Goal: Information Seeking & Learning: Learn about a topic

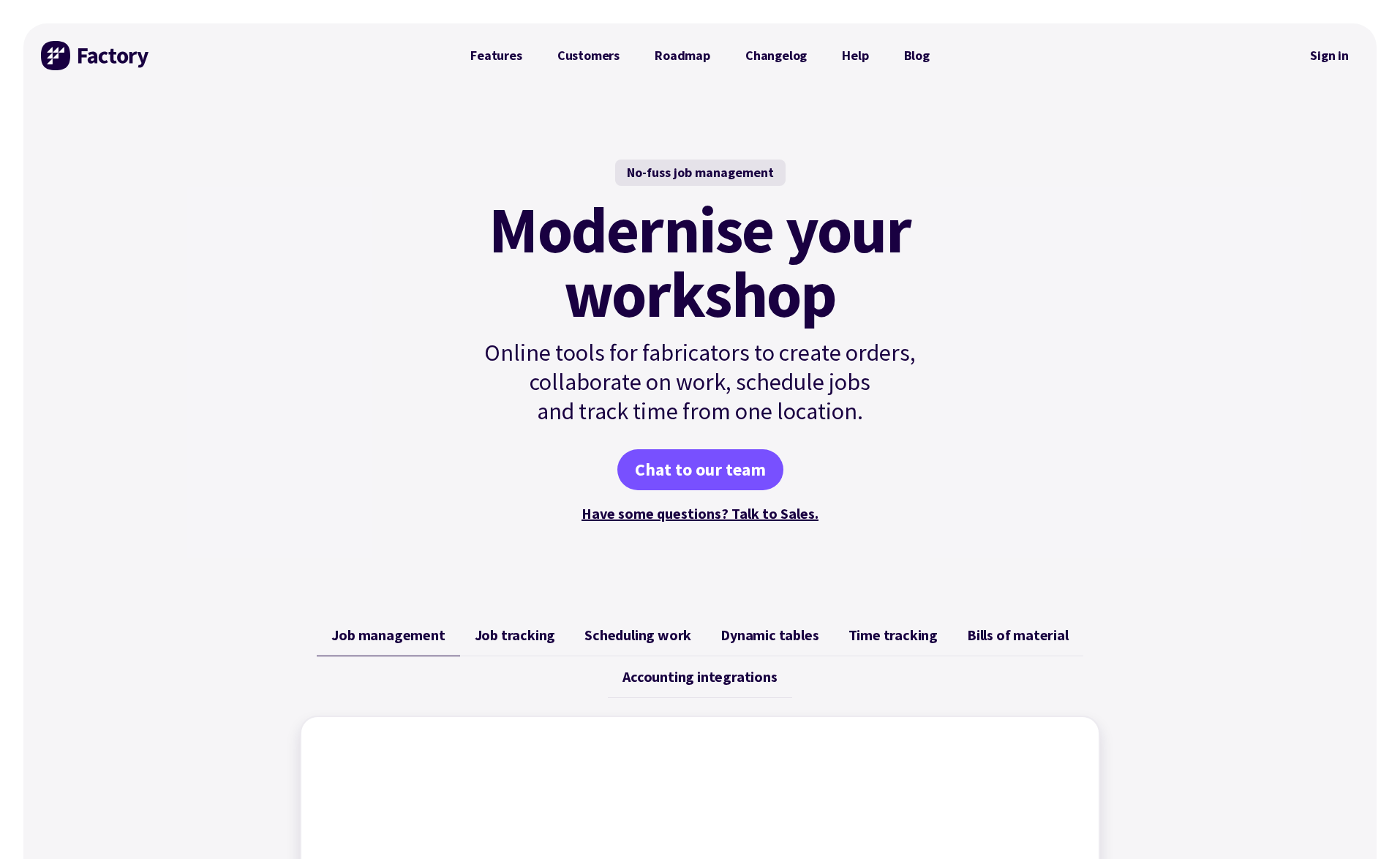
click at [531, 636] on span "Job tracking" at bounding box center [515, 635] width 81 height 17
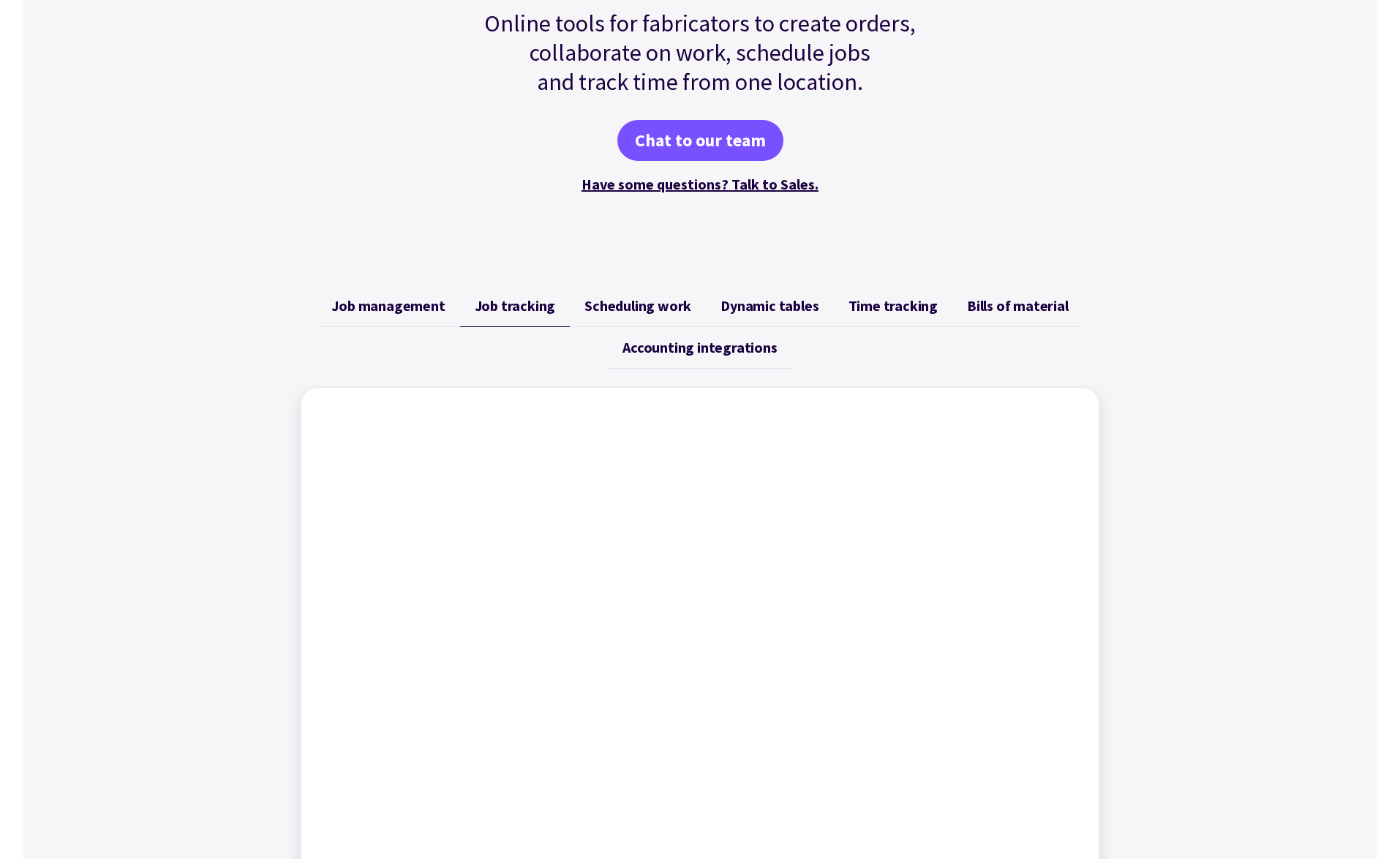
scroll to position [366, 0]
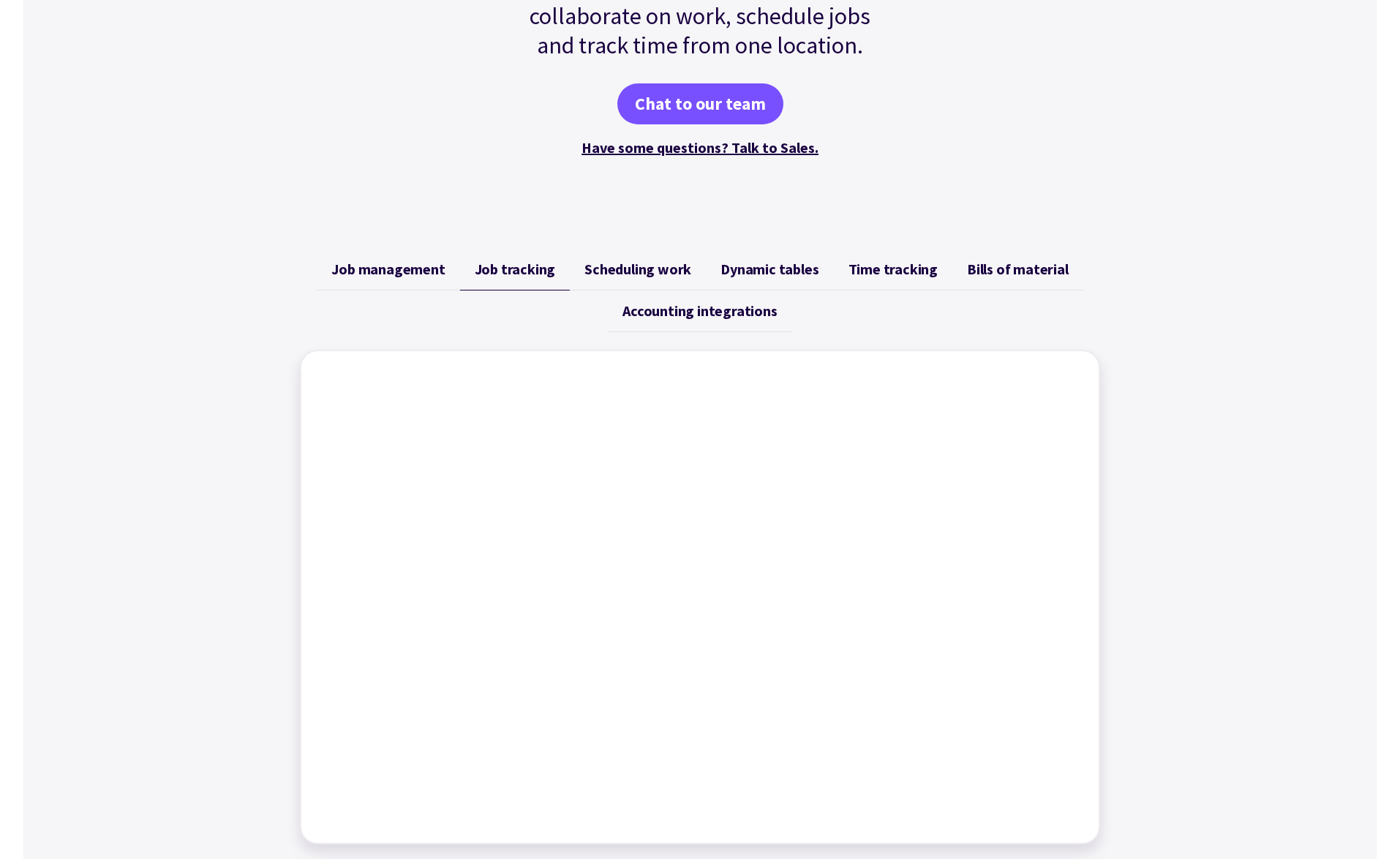
click at [617, 269] on span "Scheduling work" at bounding box center [638, 269] width 107 height 17
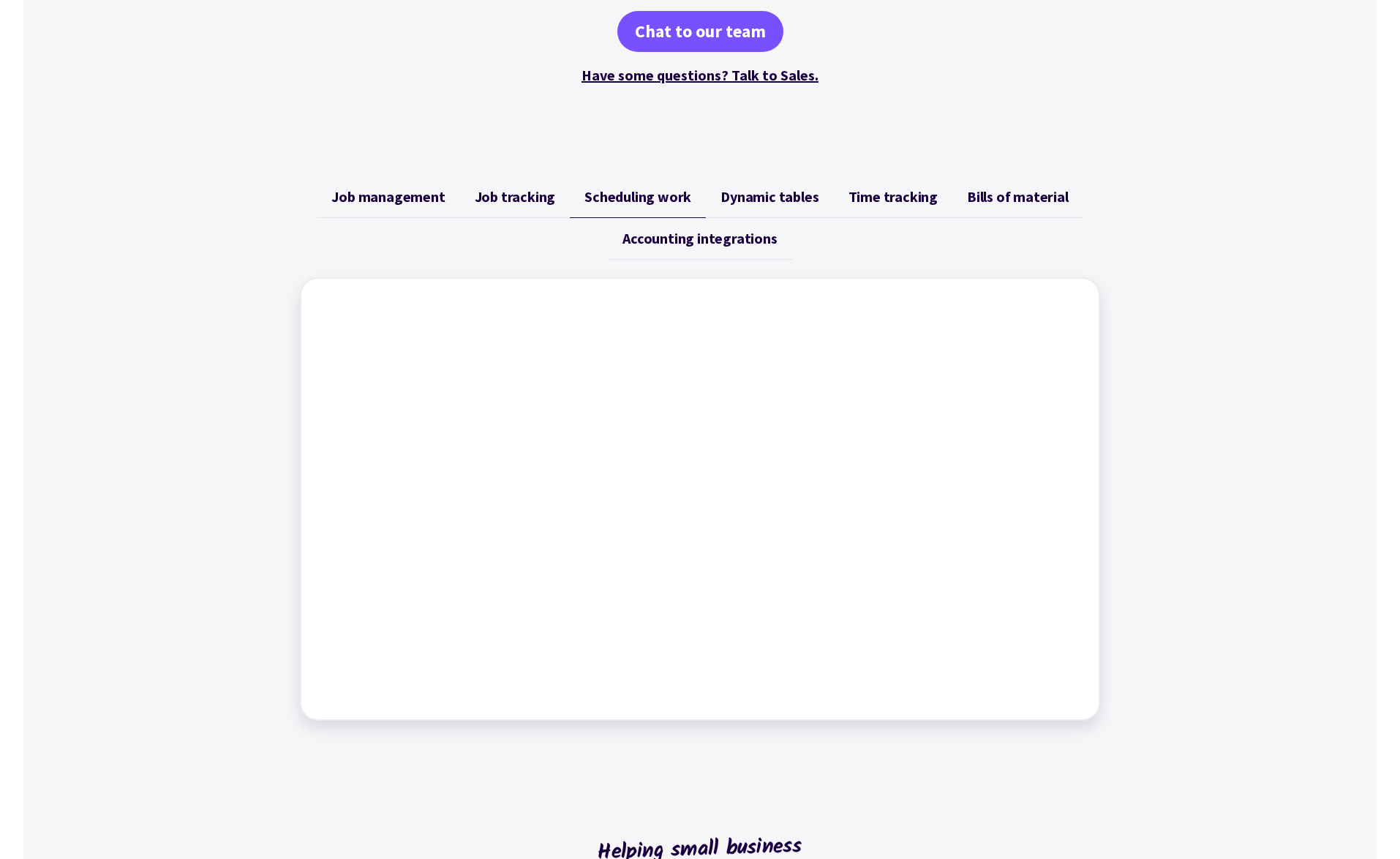
scroll to position [439, 0]
click at [758, 192] on span "Dynamic tables" at bounding box center [769, 196] width 98 height 17
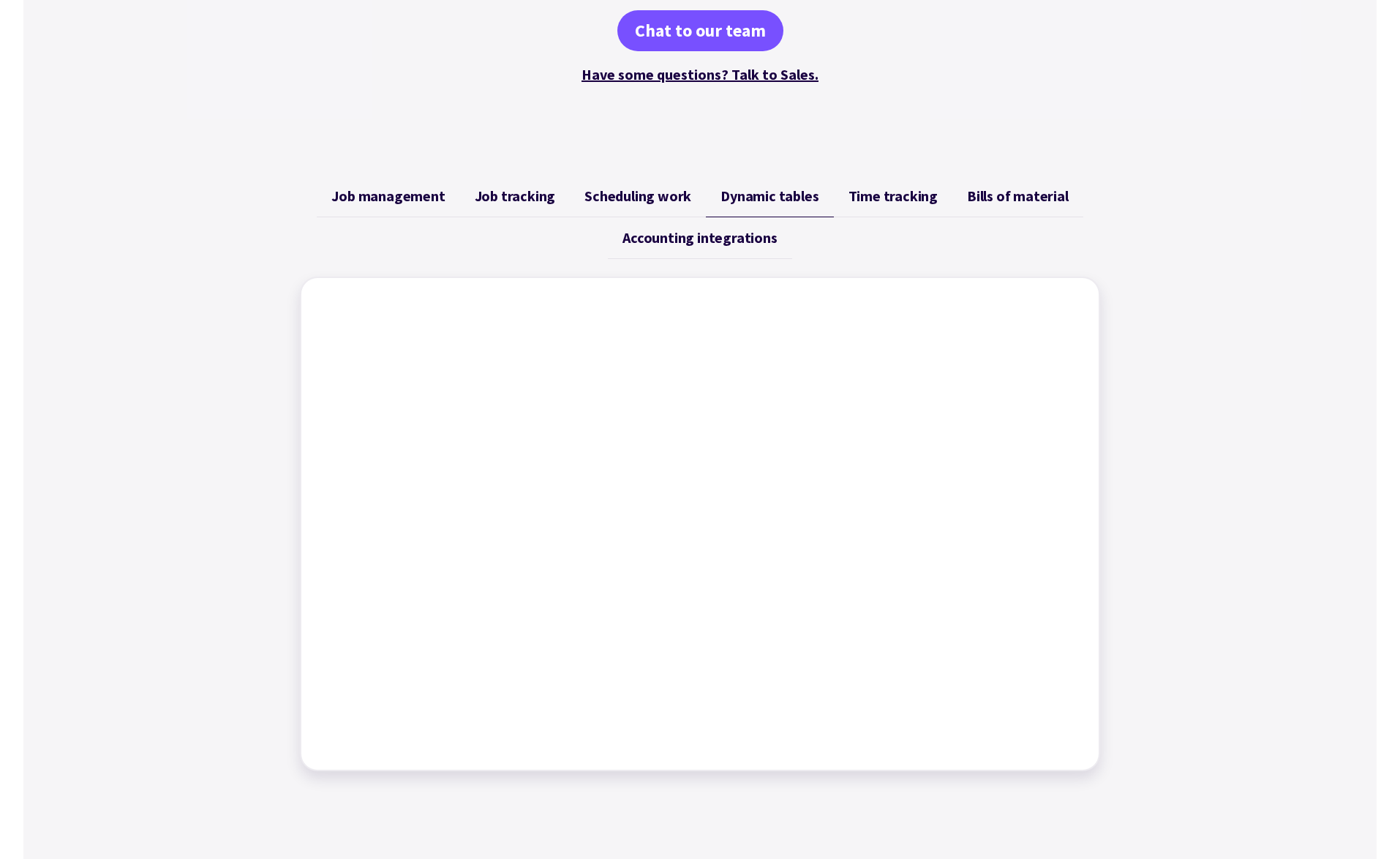
click at [861, 197] on span "Time tracking" at bounding box center [894, 196] width 90 height 17
click at [980, 192] on span "Bills of material" at bounding box center [1018, 196] width 102 height 17
click at [727, 242] on span "Accounting integrations" at bounding box center [699, 238] width 154 height 17
click at [550, 201] on span "Job tracking" at bounding box center [515, 196] width 81 height 17
click at [427, 202] on span "Job management" at bounding box center [388, 196] width 113 height 17
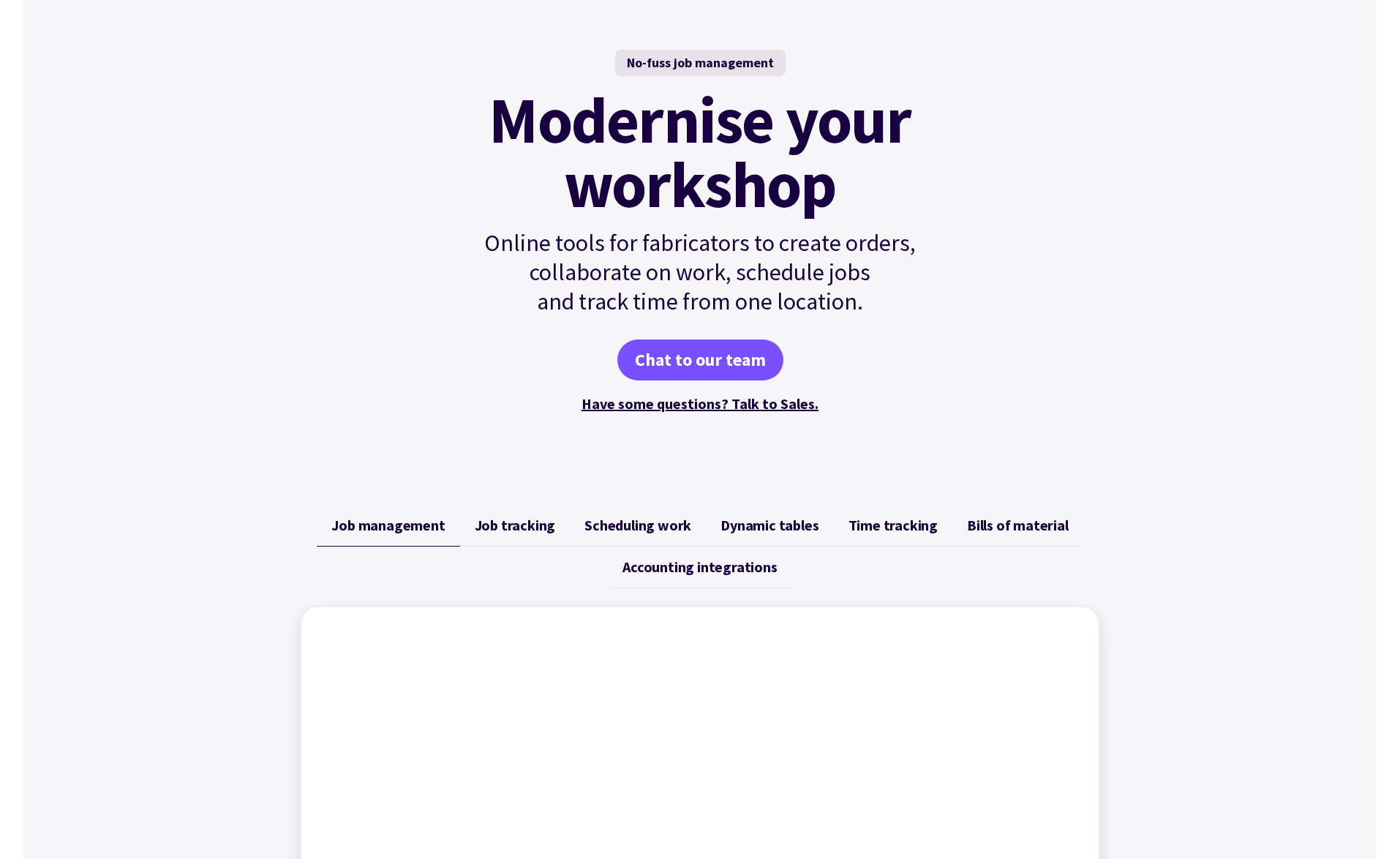
scroll to position [0, 0]
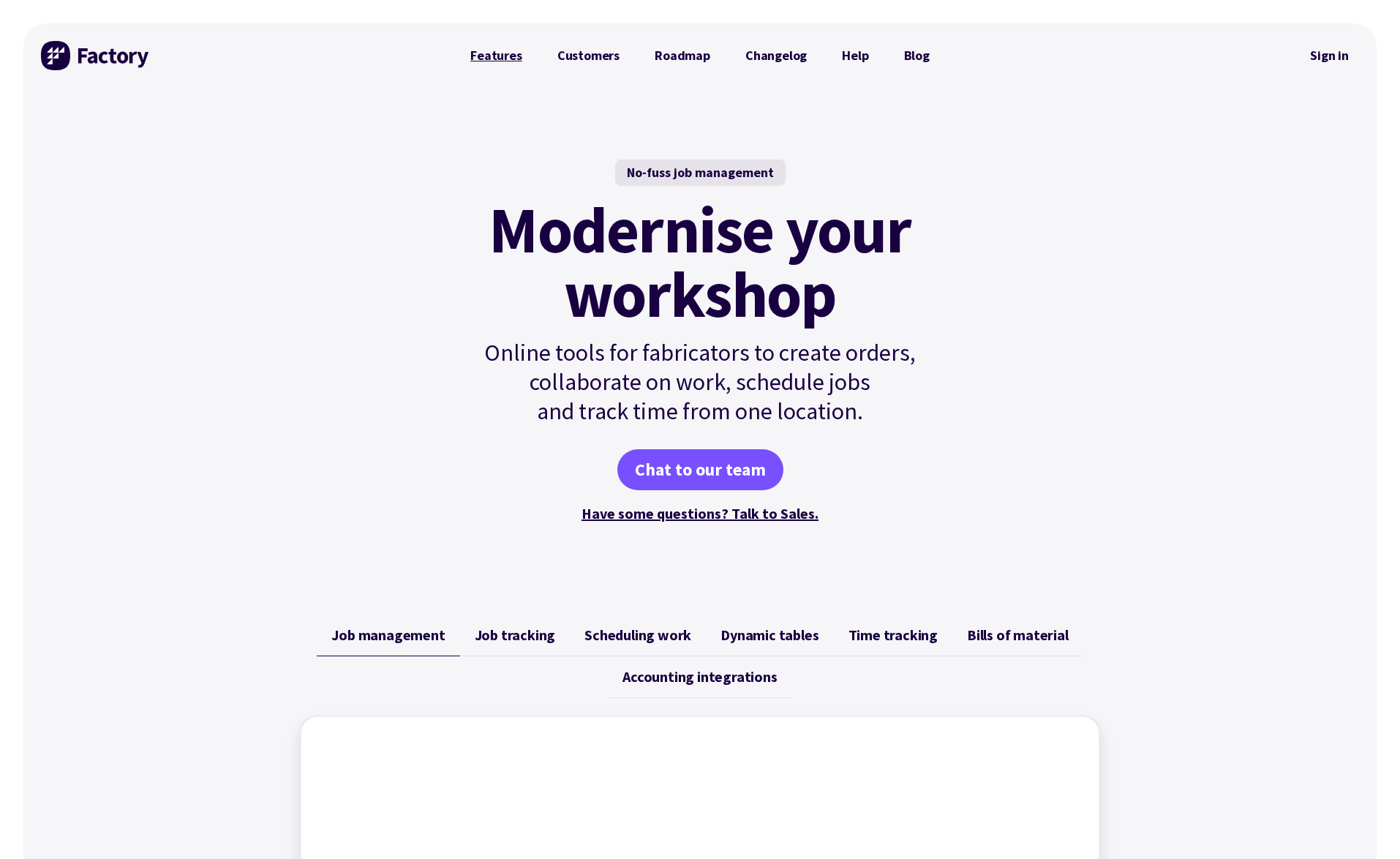
click at [526, 57] on link "Features" at bounding box center [496, 55] width 87 height 30
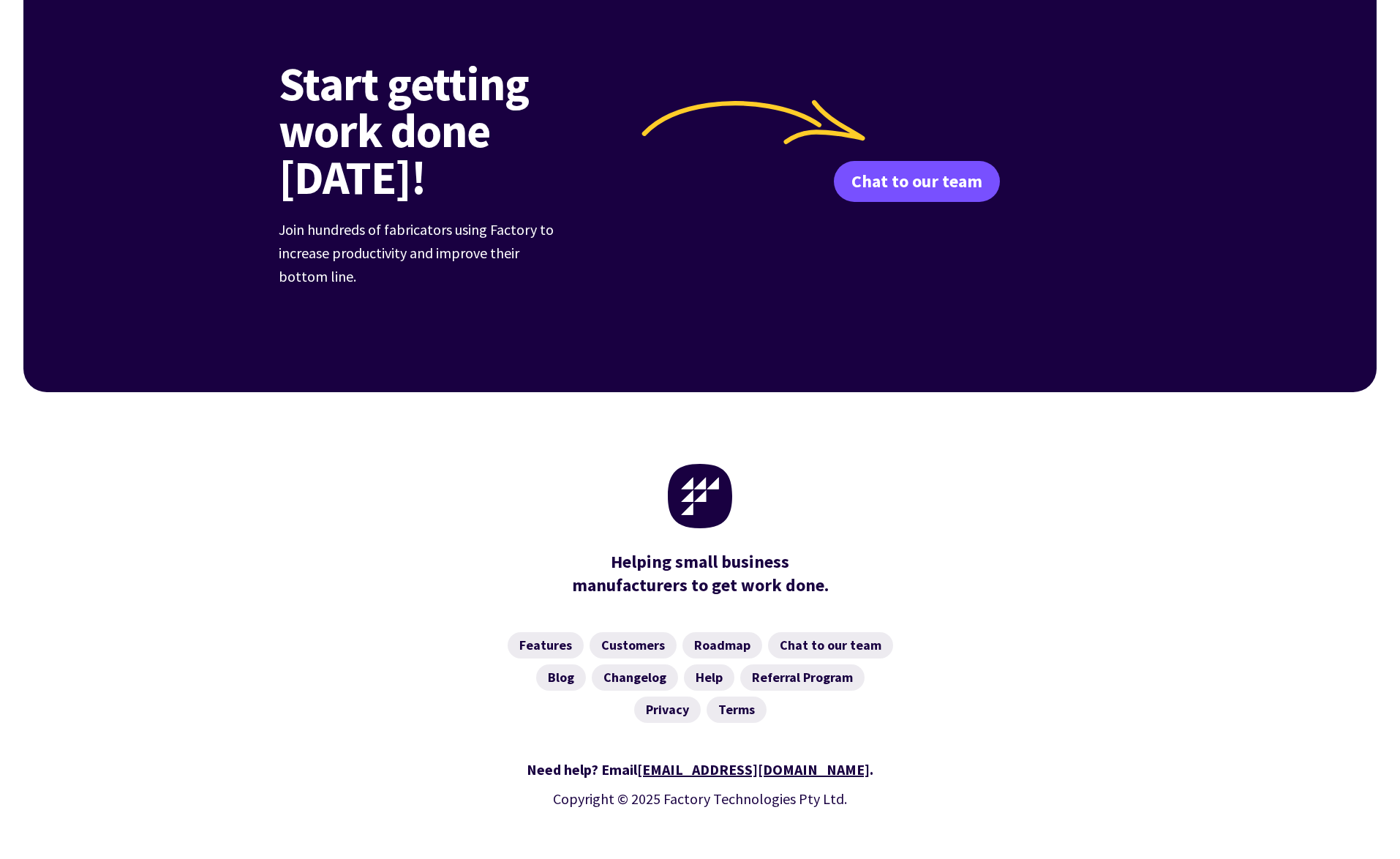
scroll to position [1867, 0]
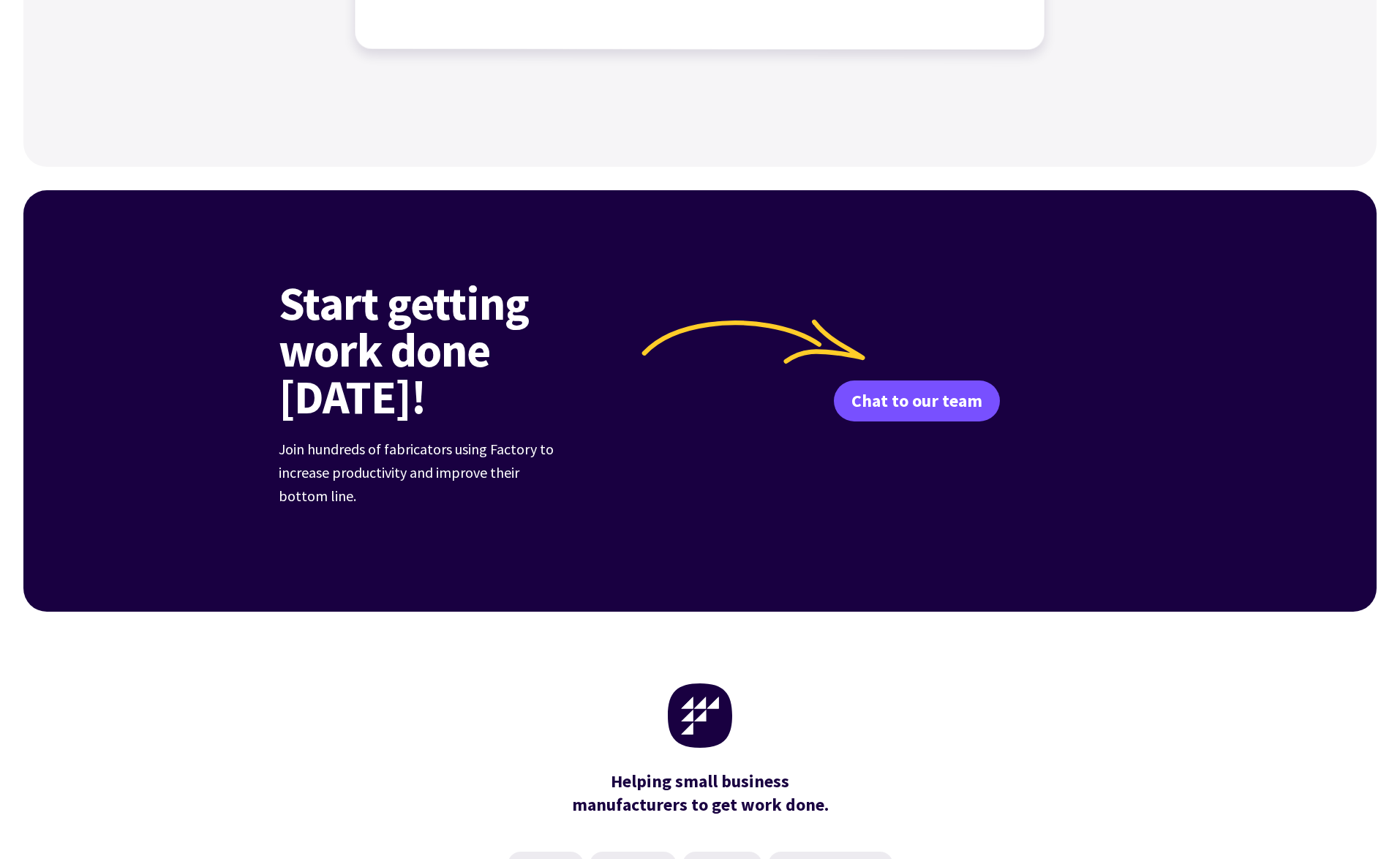
drag, startPoint x: 160, startPoint y: 206, endPoint x: 171, endPoint y: 198, distance: 13.6
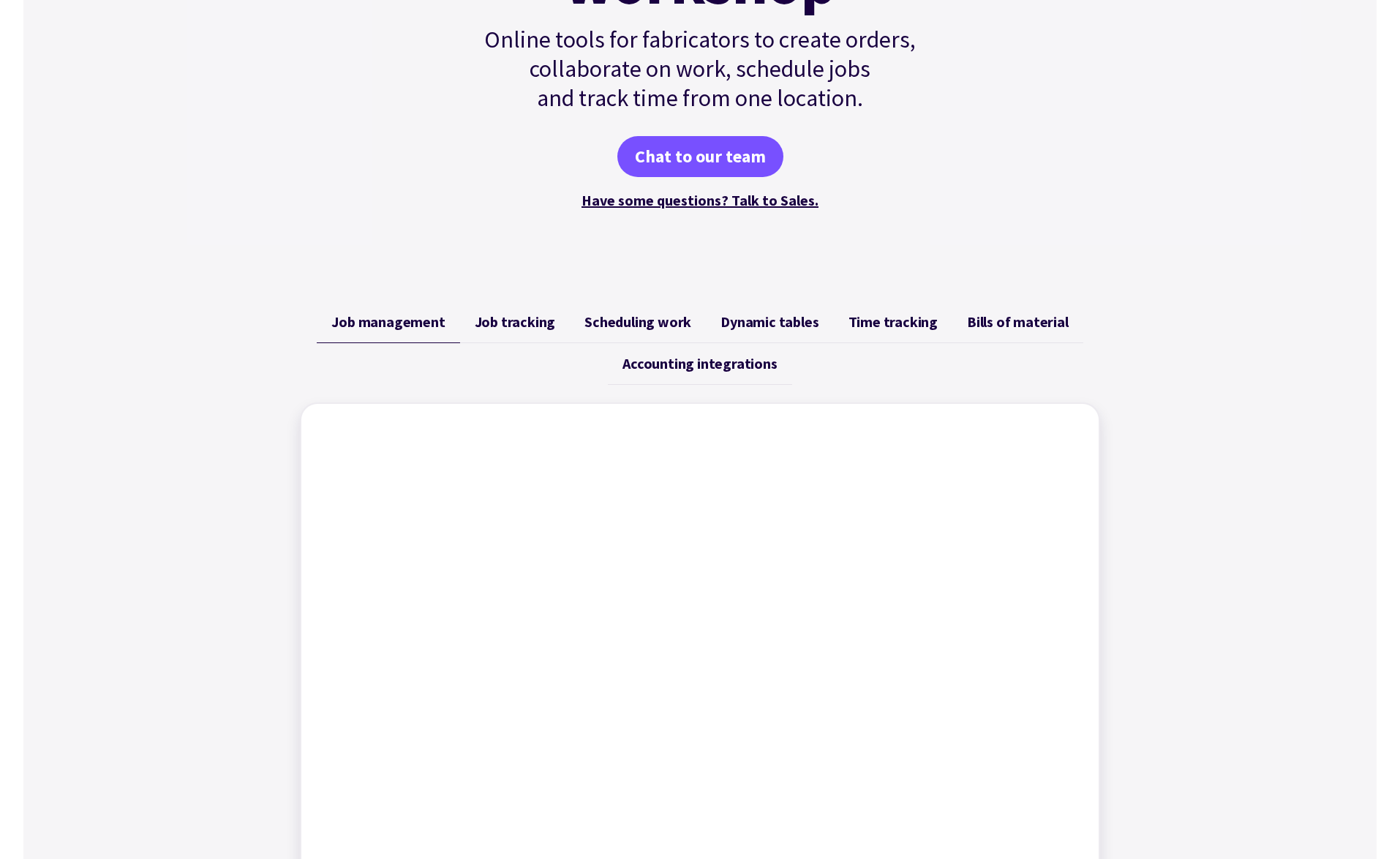
scroll to position [439, 0]
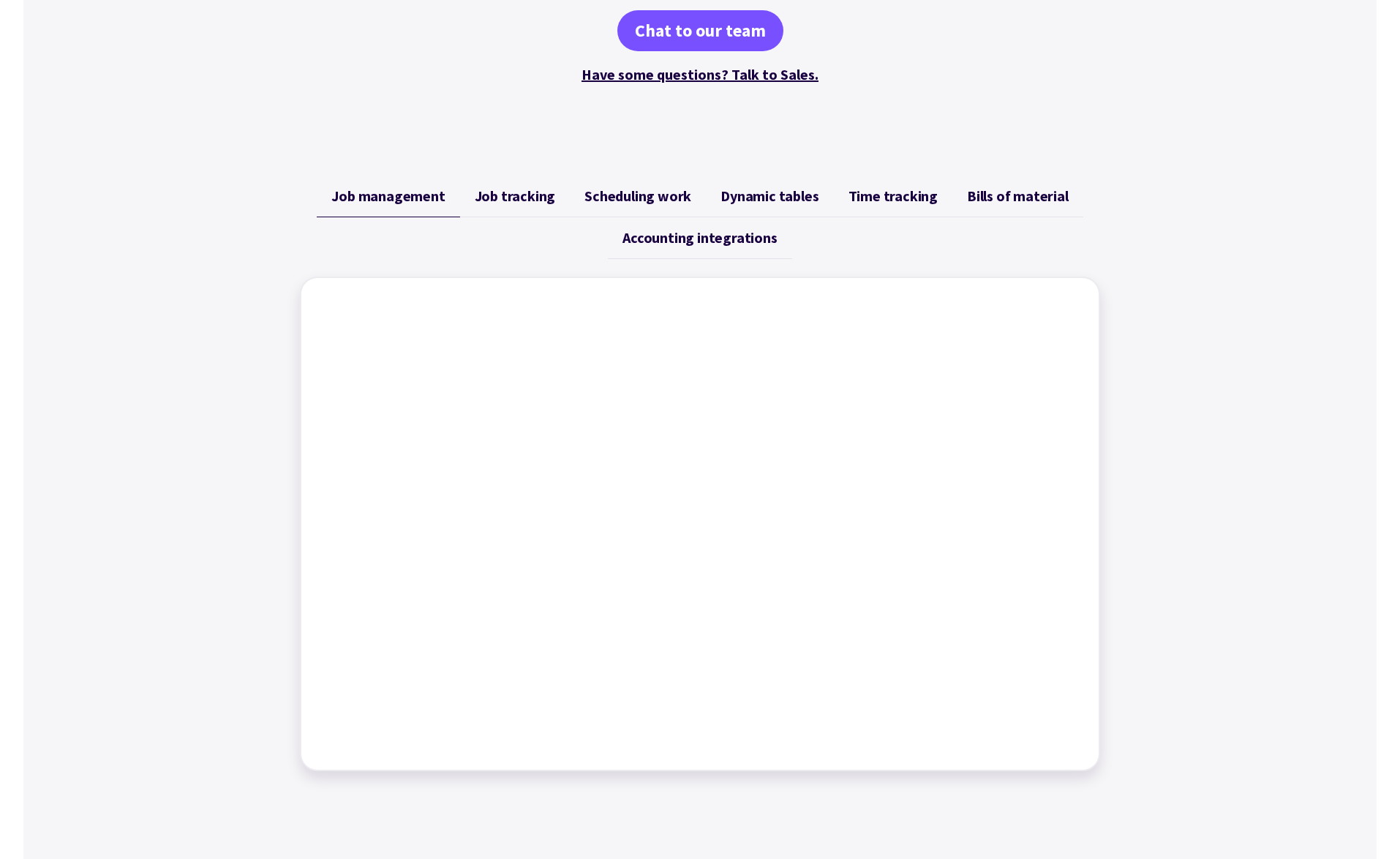
click at [683, 244] on span "Accounting integrations" at bounding box center [699, 238] width 154 height 17
click at [553, 193] on span "Job tracking" at bounding box center [515, 196] width 81 height 17
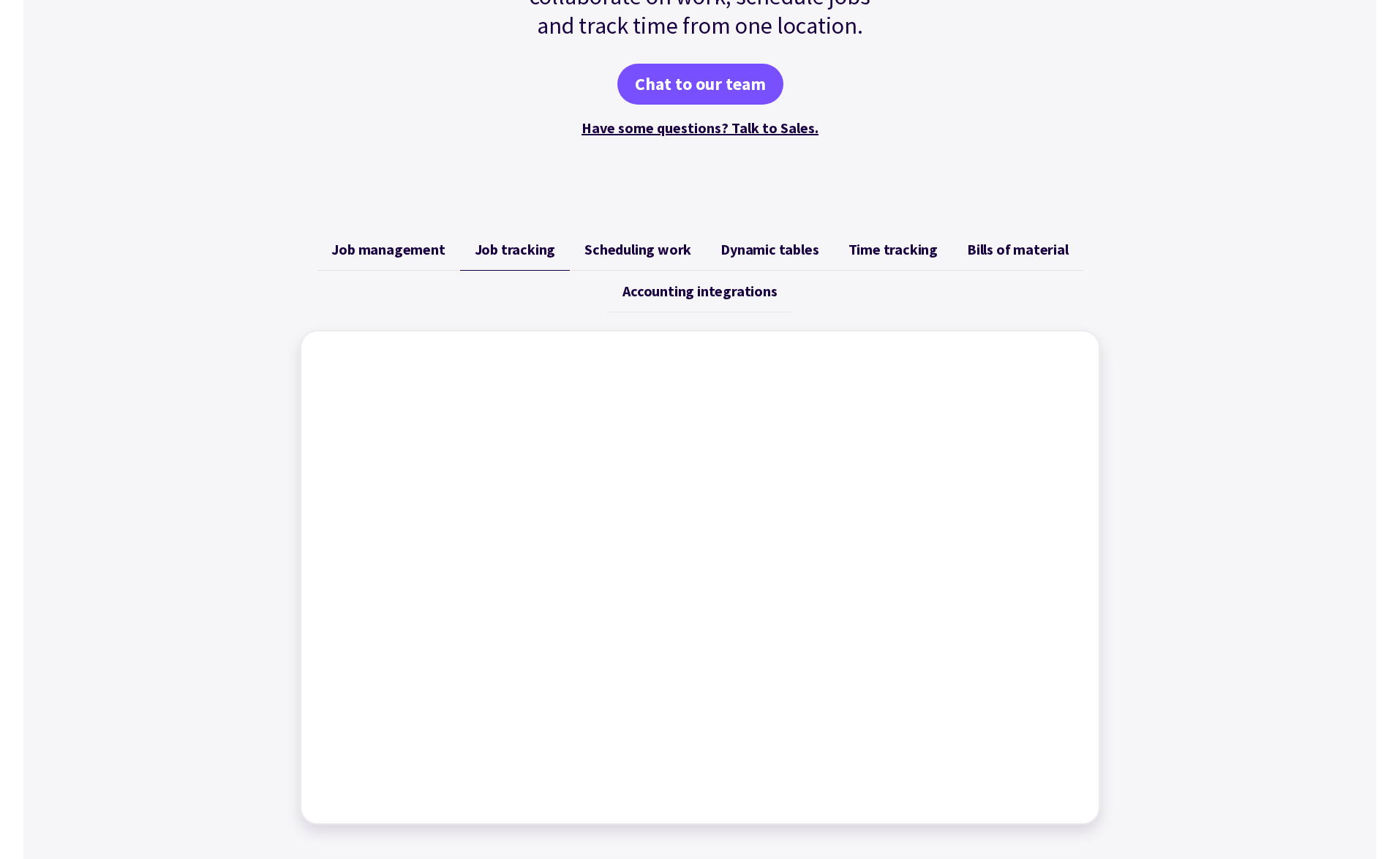
scroll to position [366, 0]
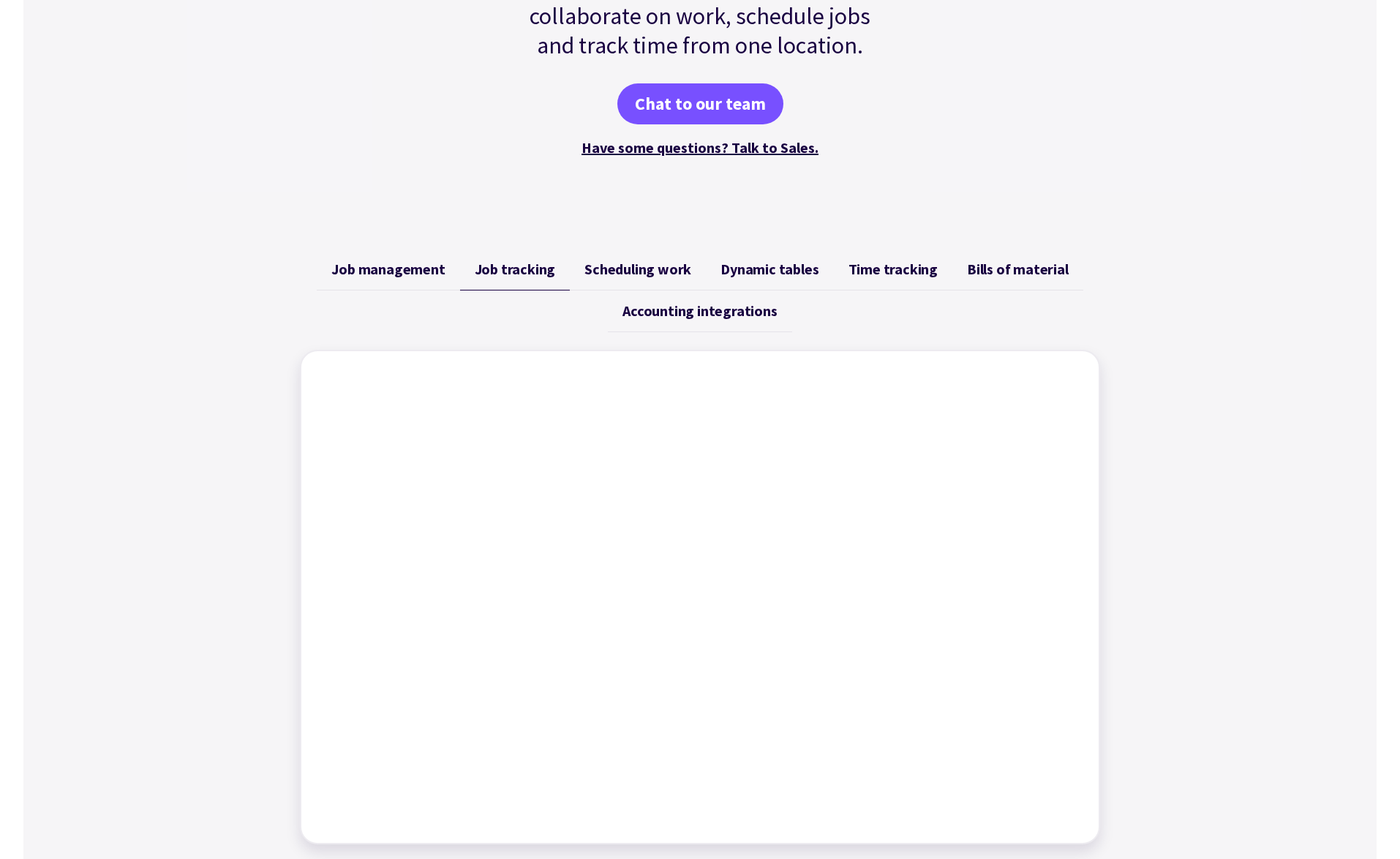
click at [651, 269] on span "Scheduling work" at bounding box center [638, 269] width 107 height 17
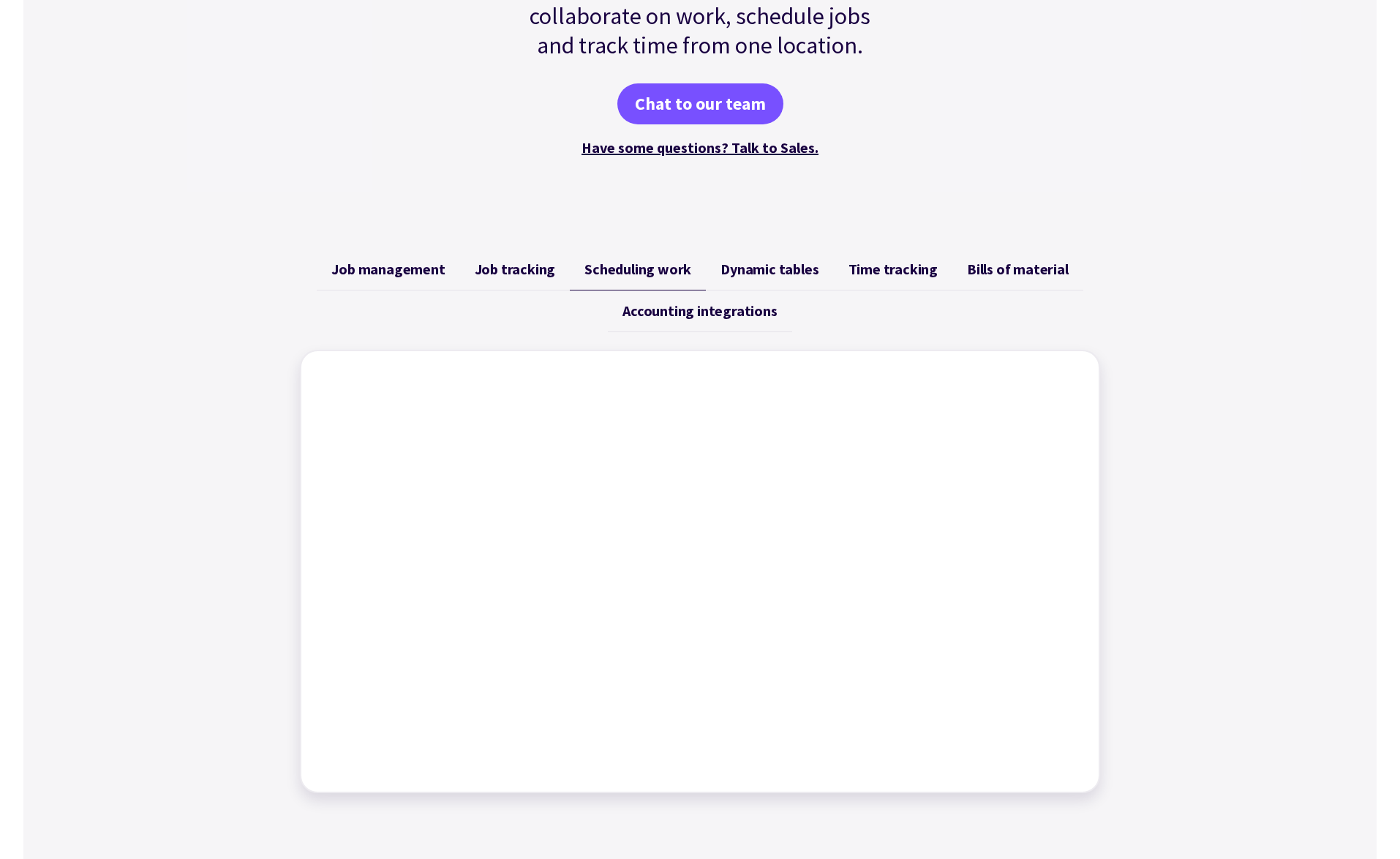
click at [760, 279] on link "Dynamic tables" at bounding box center [770, 270] width 128 height 42
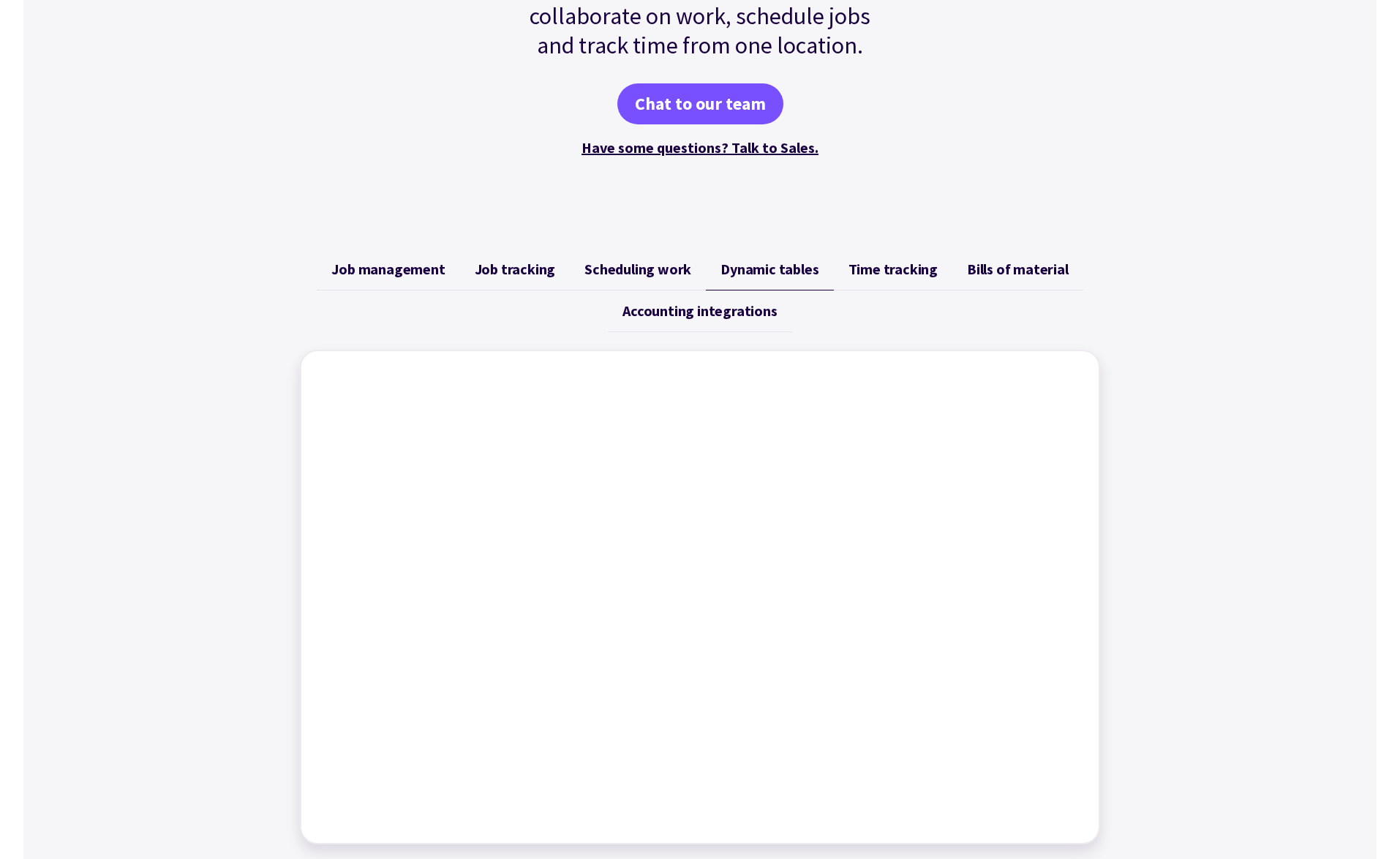
click at [871, 273] on span "Time tracking" at bounding box center [894, 269] width 90 height 17
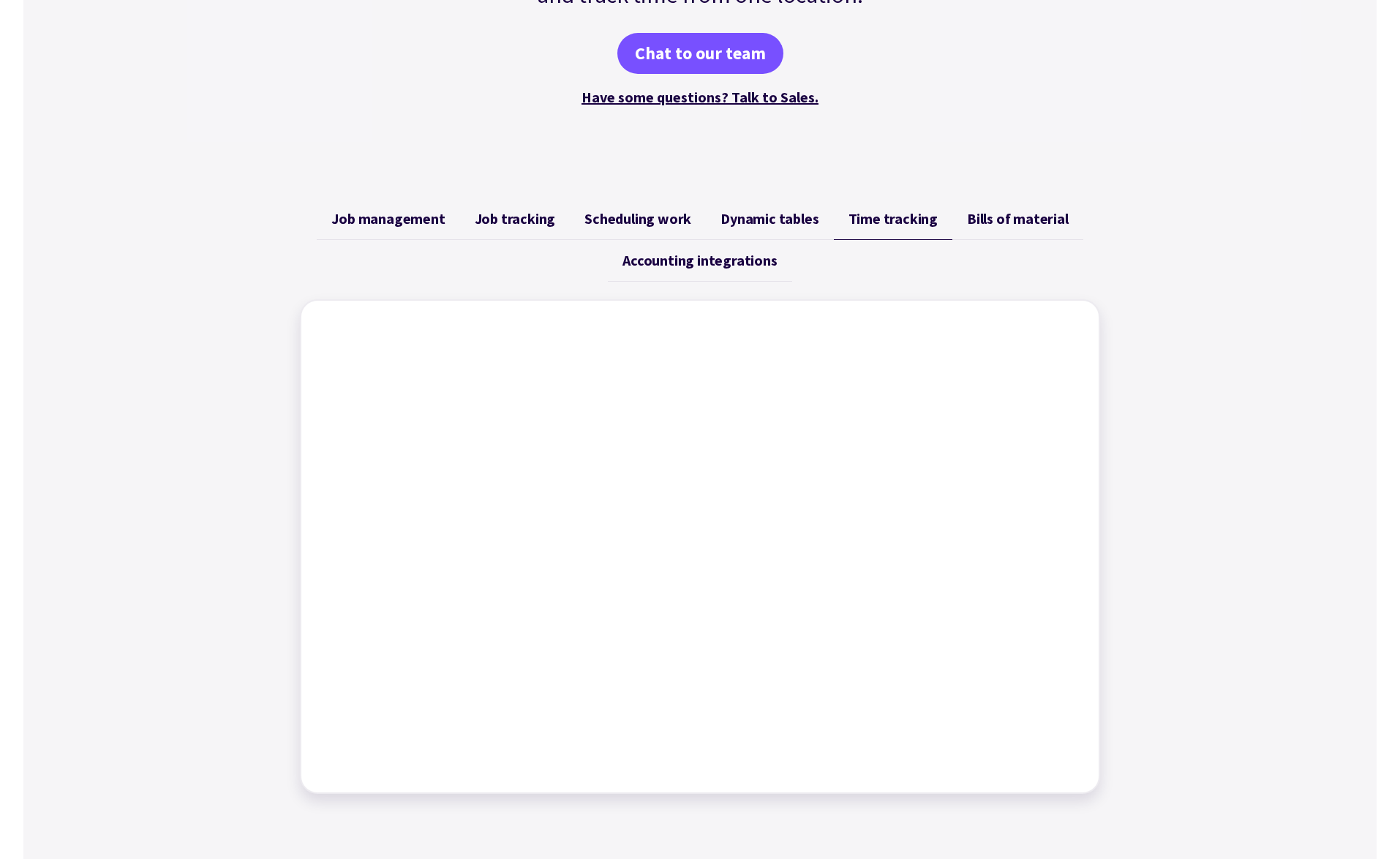
scroll to position [439, 0]
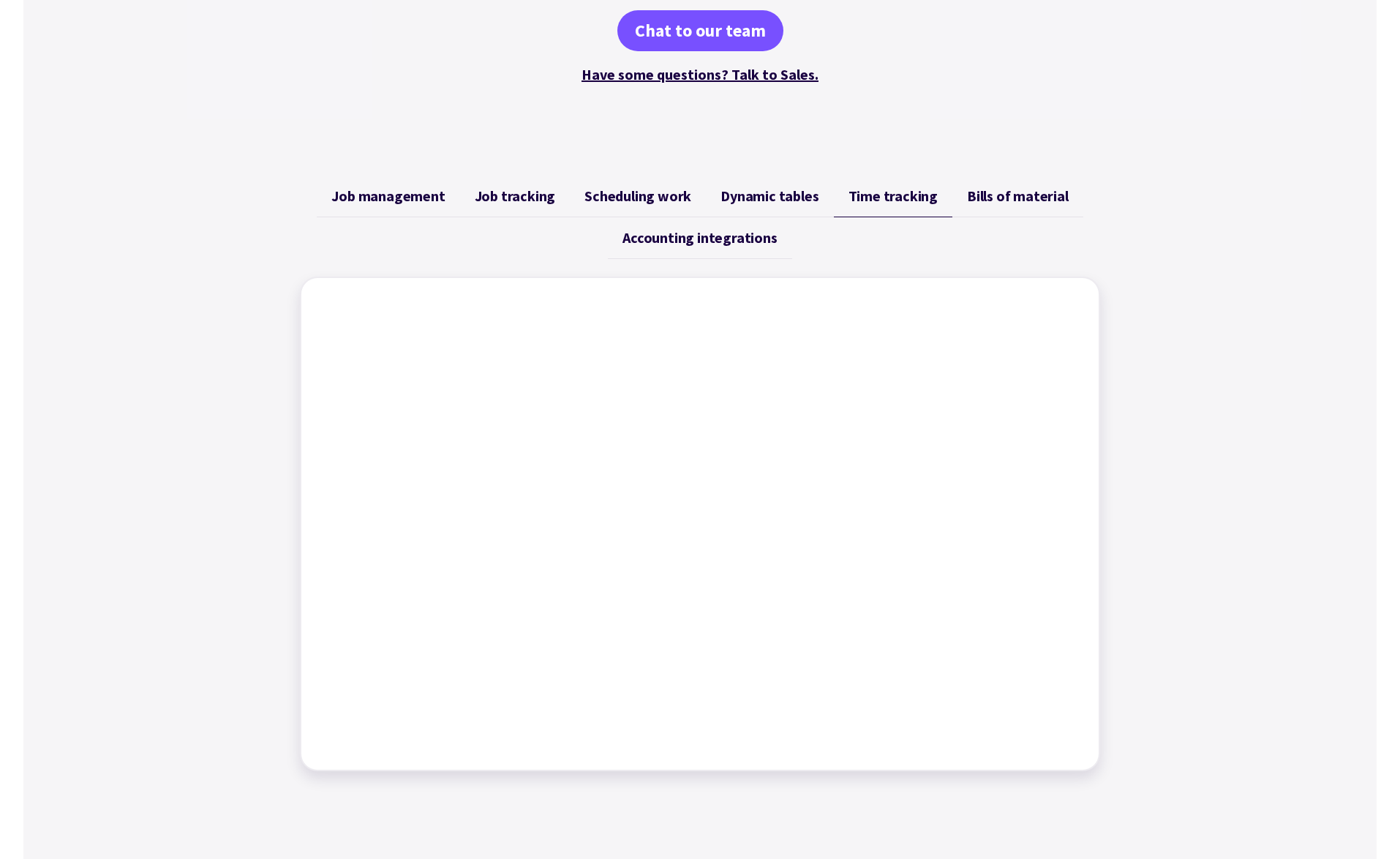
click at [997, 201] on span "Bills of material" at bounding box center [1018, 196] width 102 height 17
click at [698, 241] on span "Accounting integrations" at bounding box center [699, 238] width 154 height 17
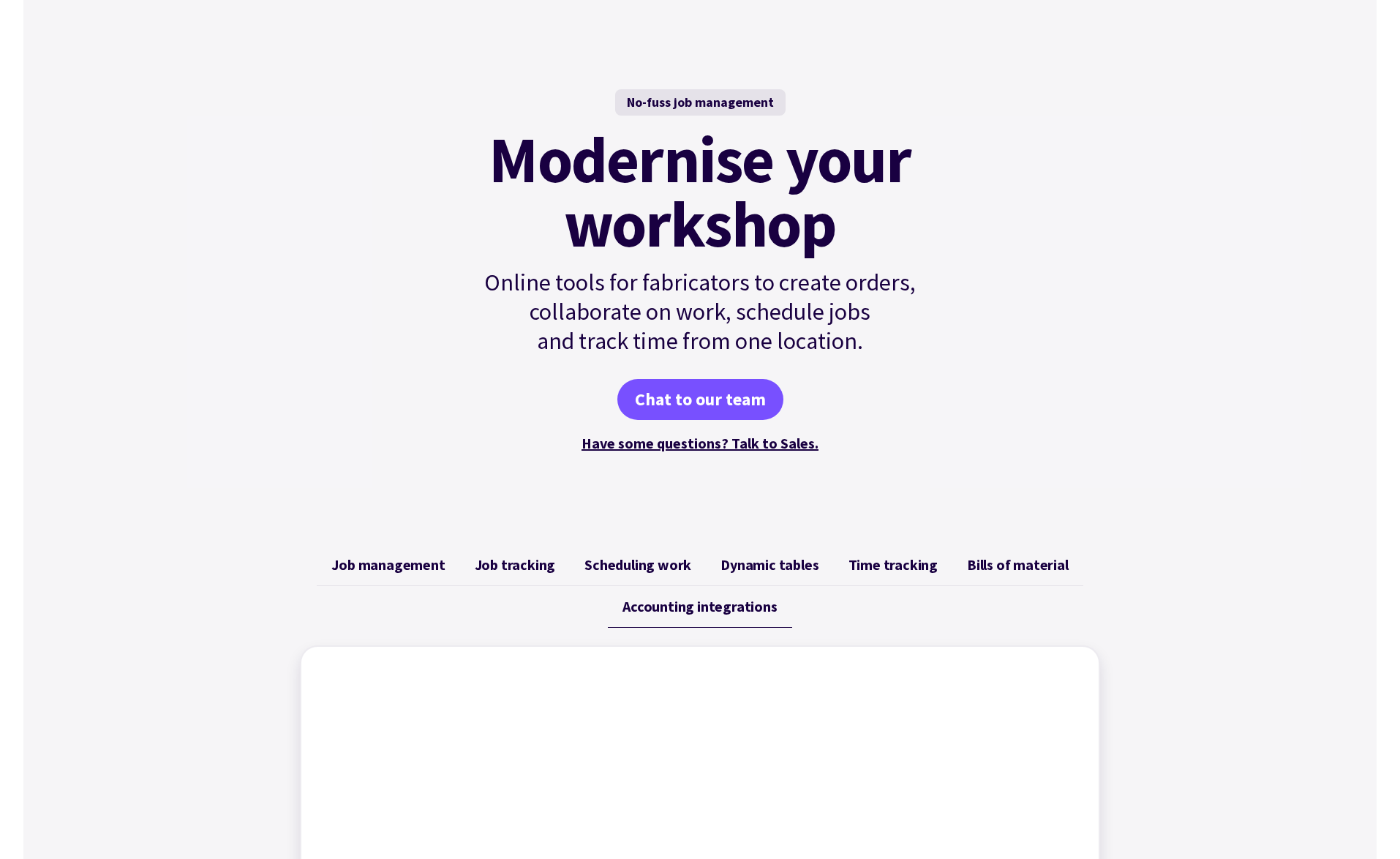
scroll to position [147, 0]
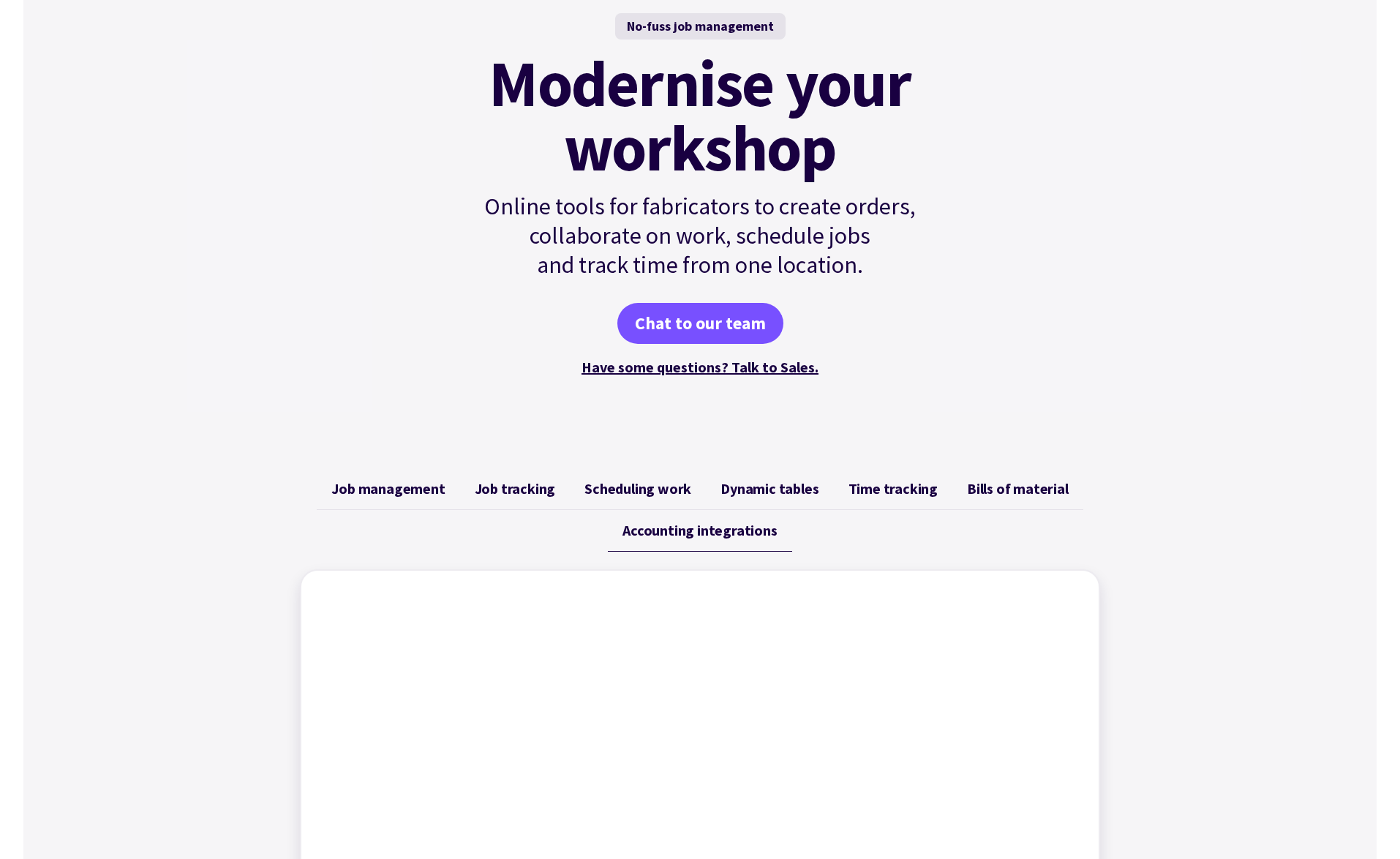
click at [547, 481] on span "Job tracking" at bounding box center [515, 488] width 81 height 17
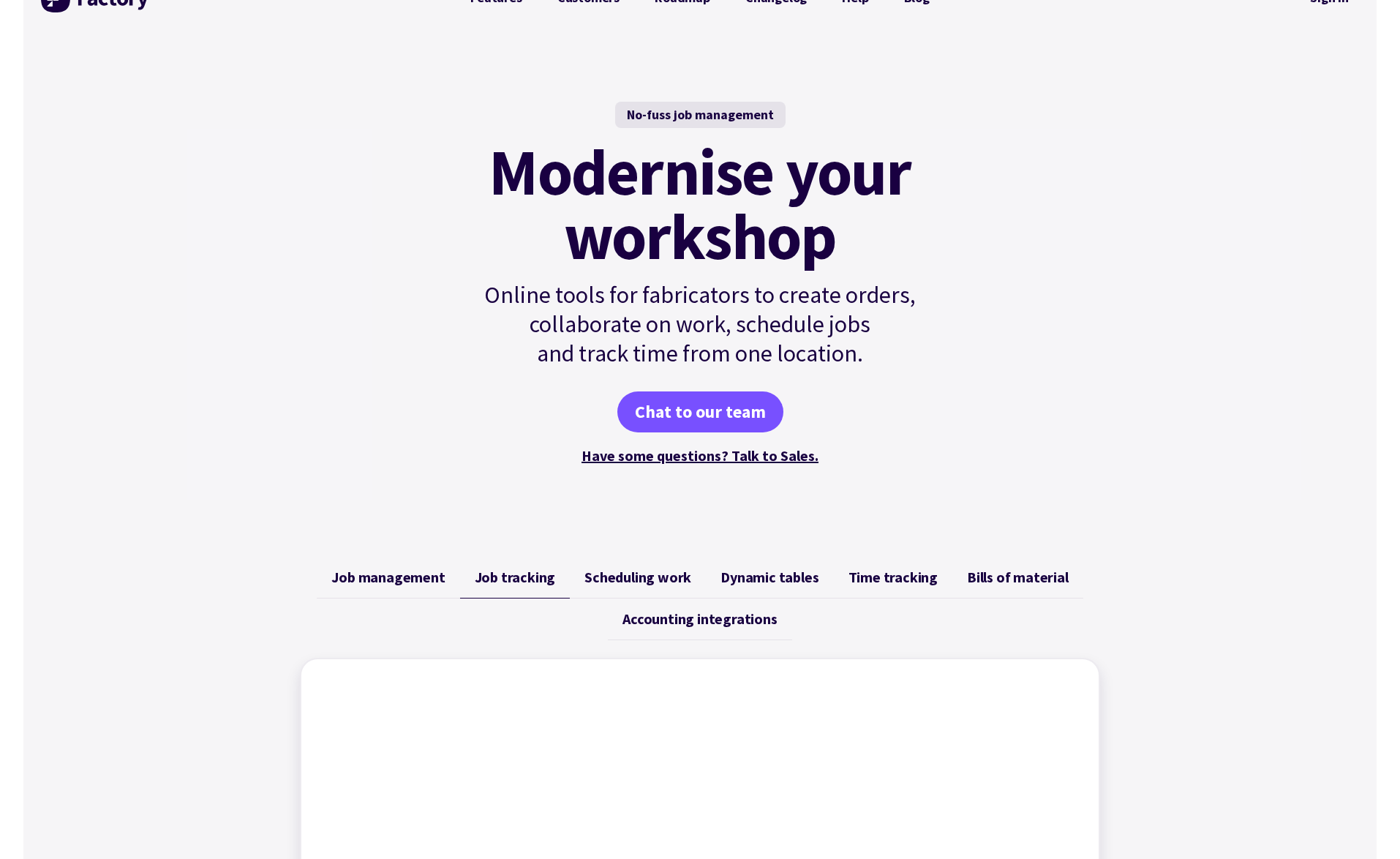
scroll to position [0, 0]
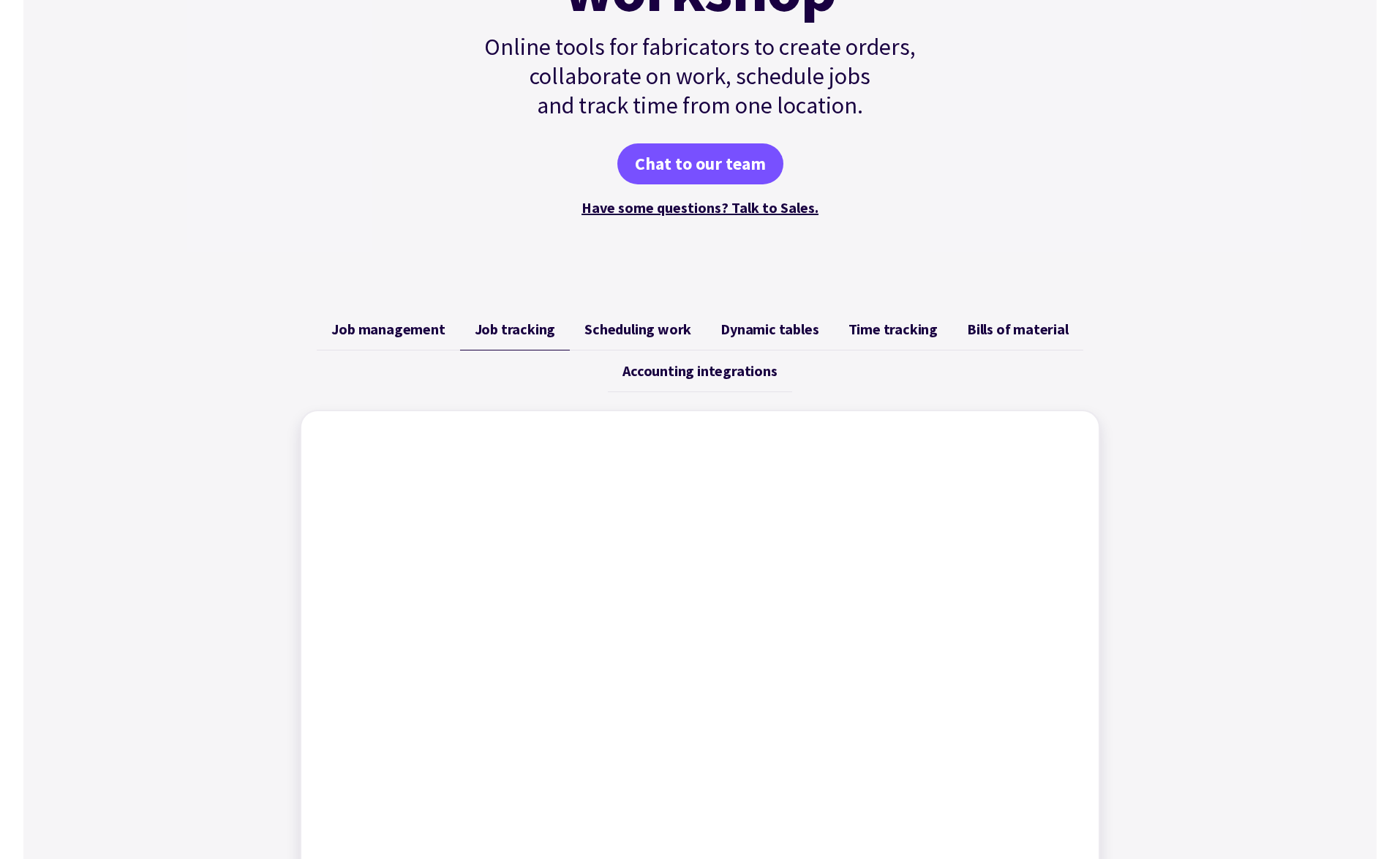
scroll to position [439, 0]
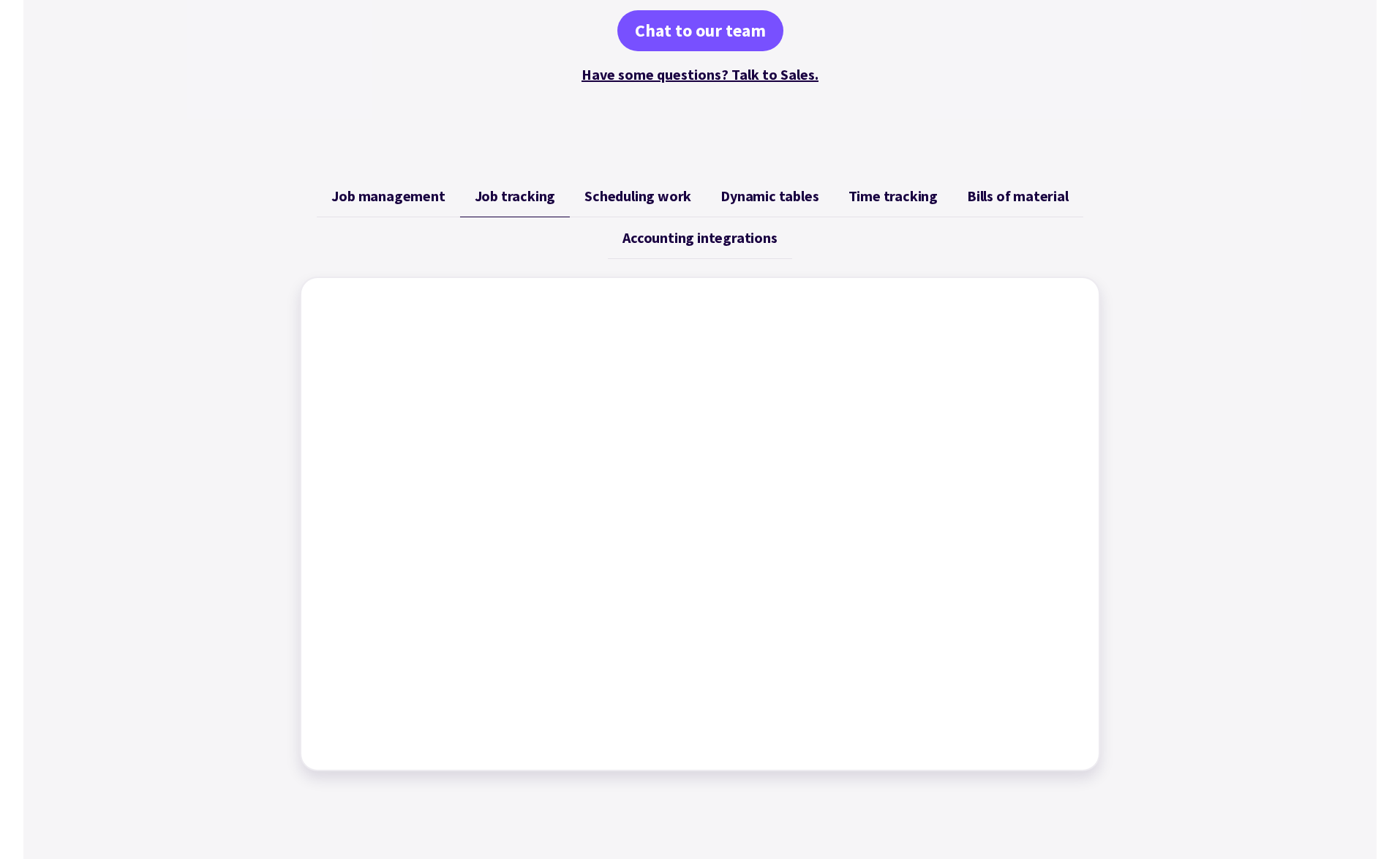
click at [642, 188] on span "Scheduling work" at bounding box center [638, 196] width 107 height 17
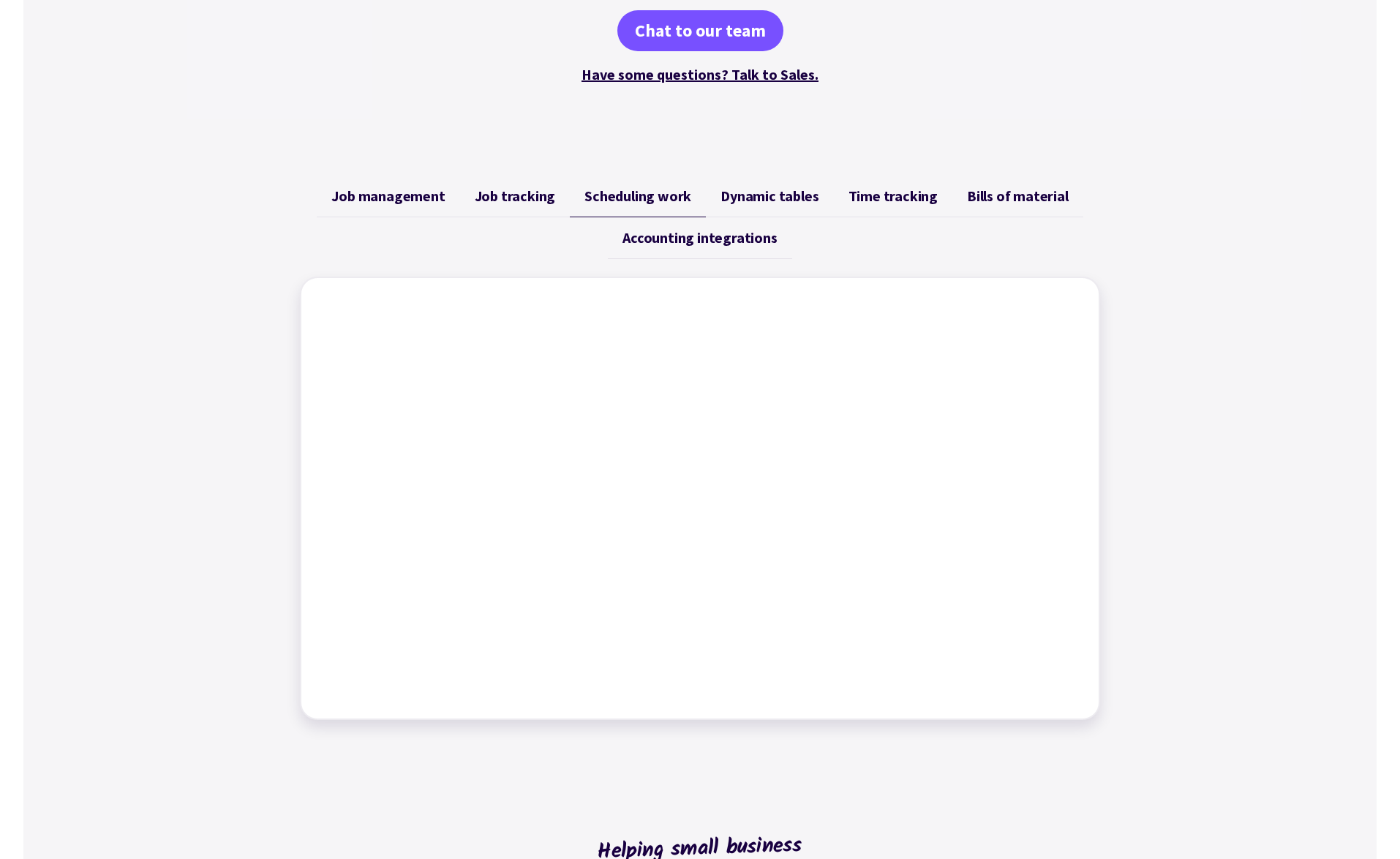
click at [780, 194] on span "Dynamic tables" at bounding box center [769, 196] width 98 height 17
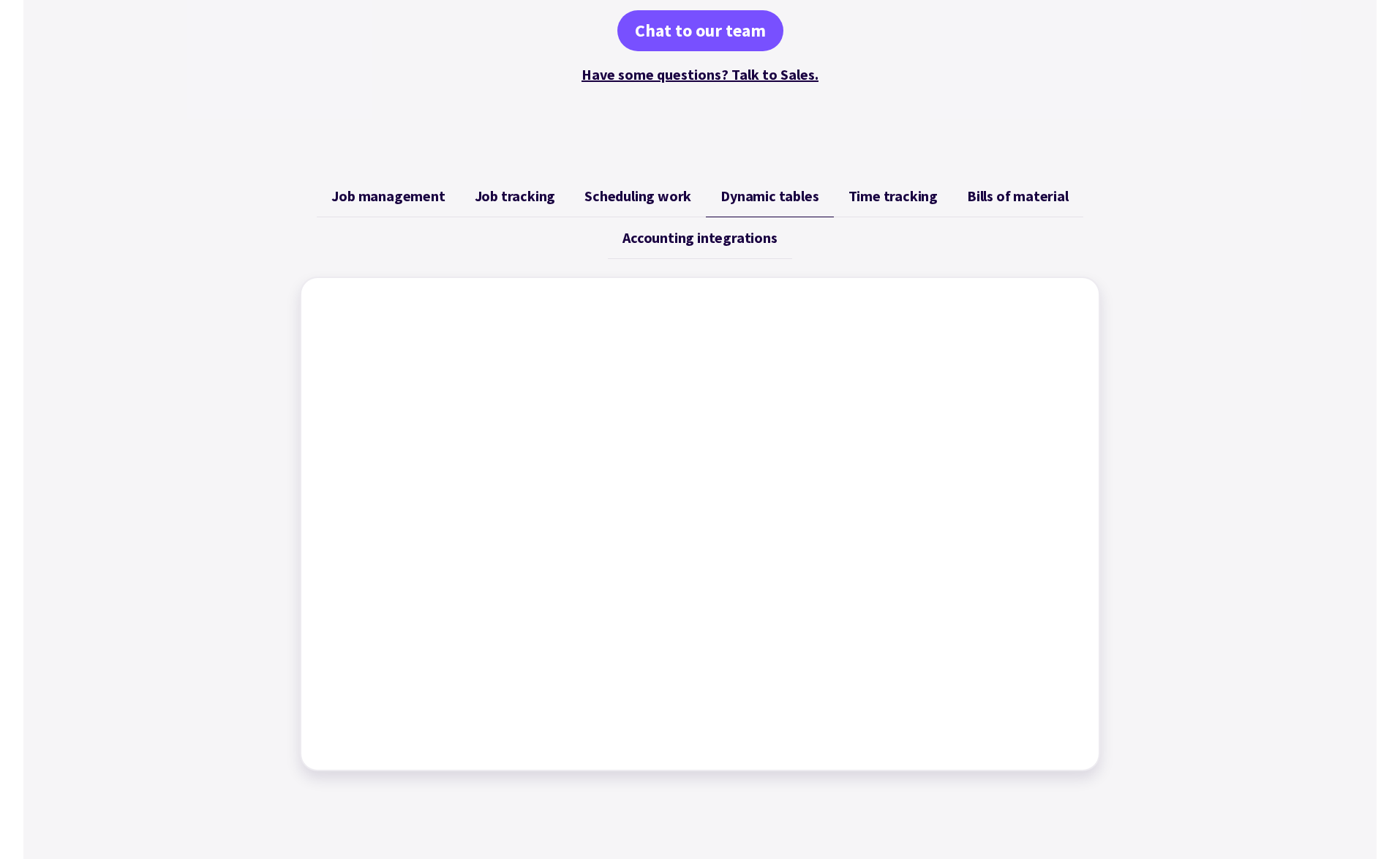
click at [881, 197] on span "Time tracking" at bounding box center [894, 196] width 90 height 17
click at [1036, 198] on span "Bills of material" at bounding box center [1018, 196] width 102 height 17
click at [714, 241] on span "Accounting integrations" at bounding box center [699, 238] width 154 height 17
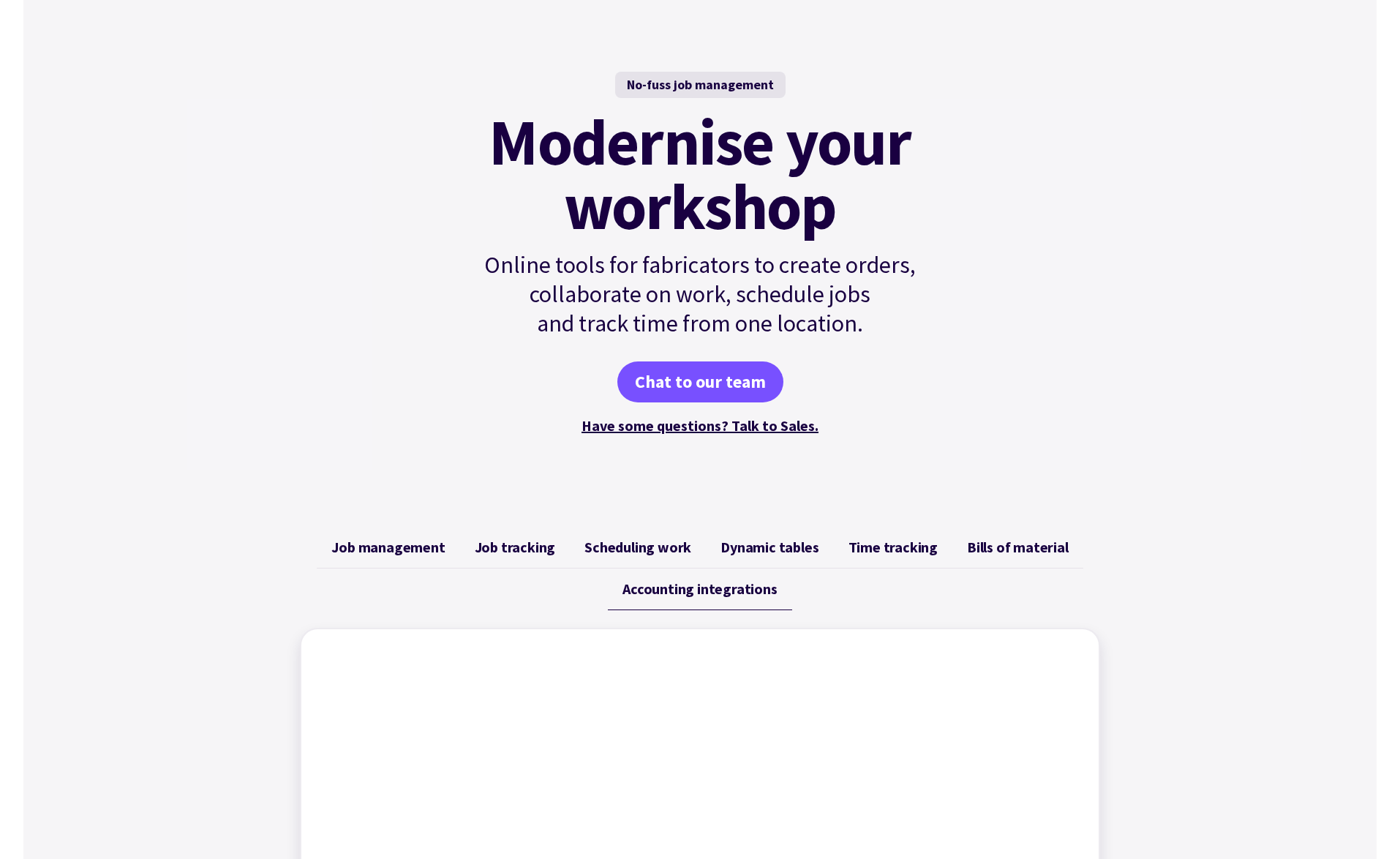
scroll to position [0, 0]
